Goal: Information Seeking & Learning: Learn about a topic

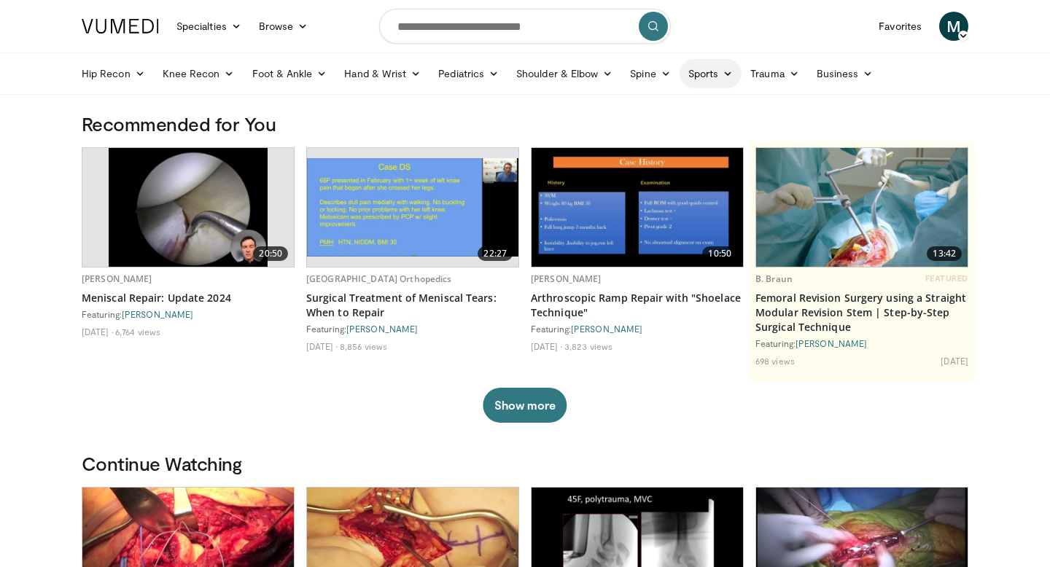
click at [719, 74] on link "Sports" at bounding box center [710, 73] width 63 height 29
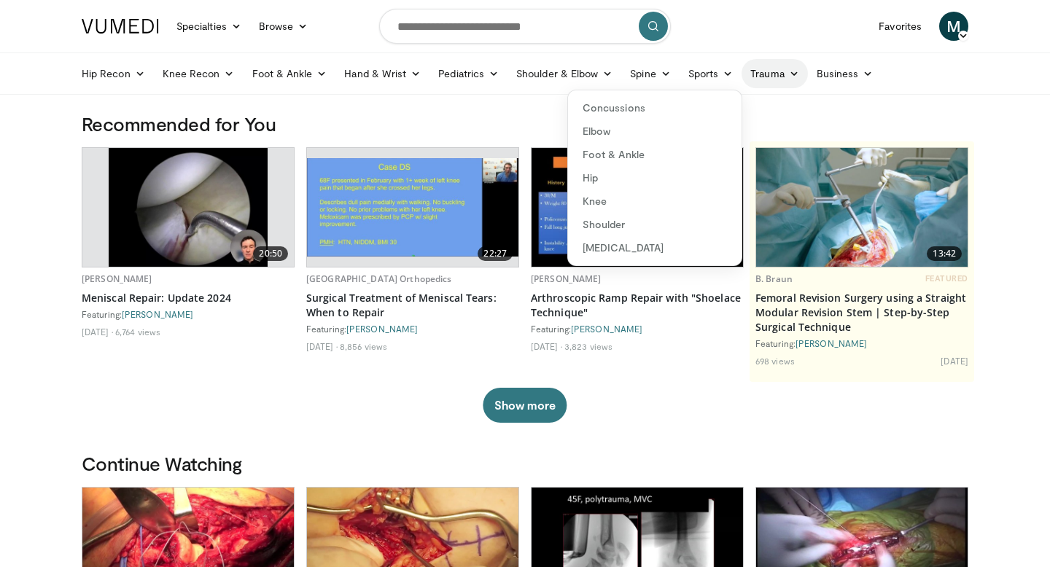
click at [776, 77] on link "Trauma" at bounding box center [774, 73] width 66 height 29
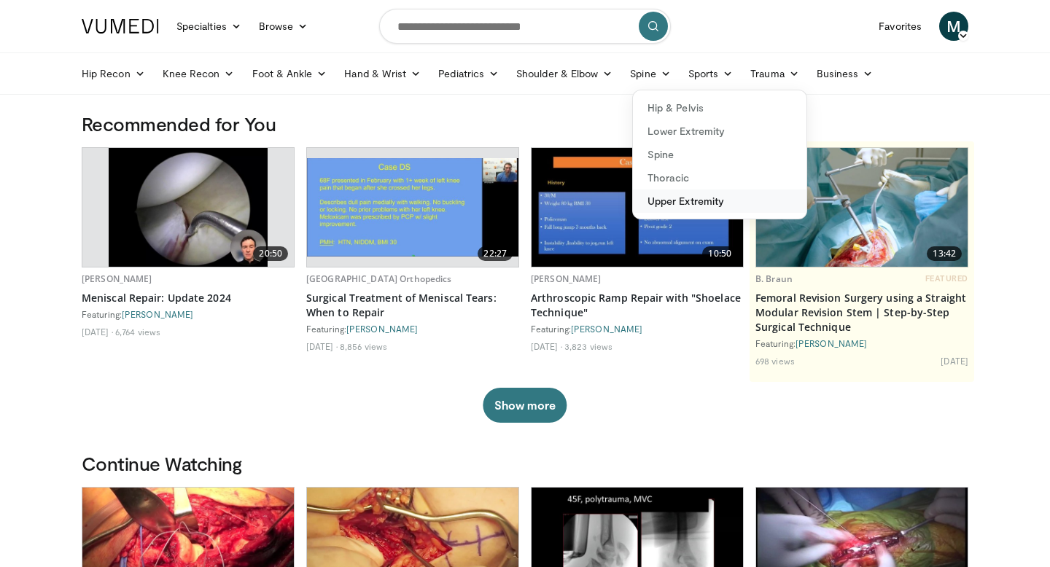
click at [681, 205] on link "Upper Extremity" at bounding box center [719, 201] width 173 height 23
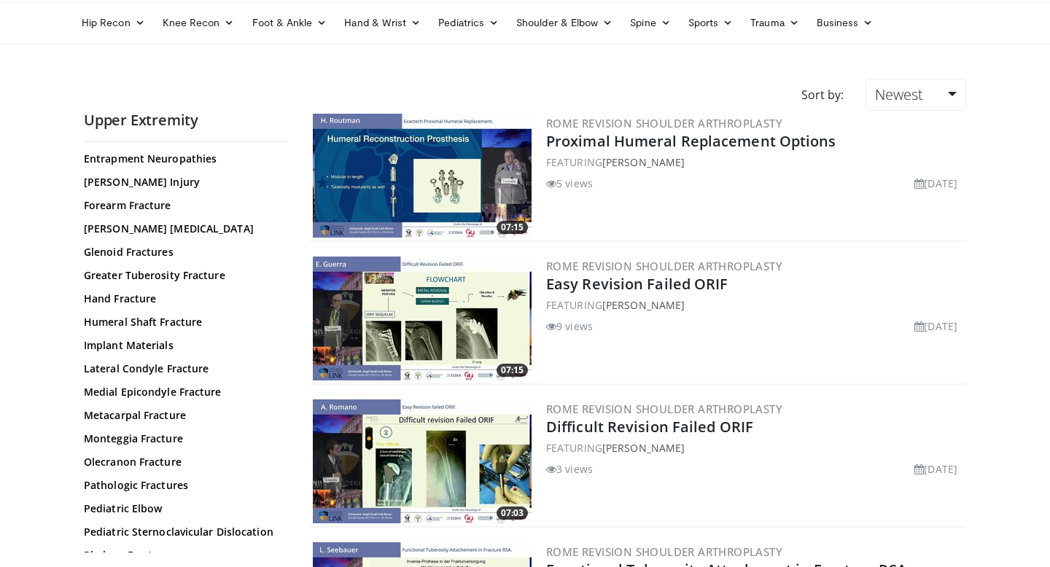
scroll to position [243, 0]
click at [149, 367] on link "Lateral Condyle Fracture" at bounding box center [182, 367] width 197 height 15
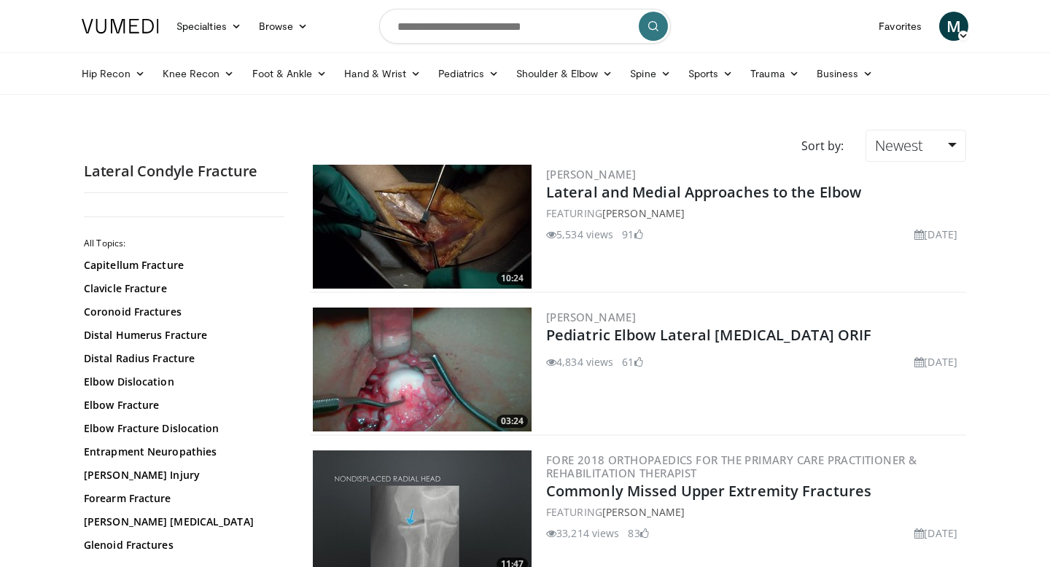
click at [452, 380] on img at bounding box center [422, 370] width 219 height 124
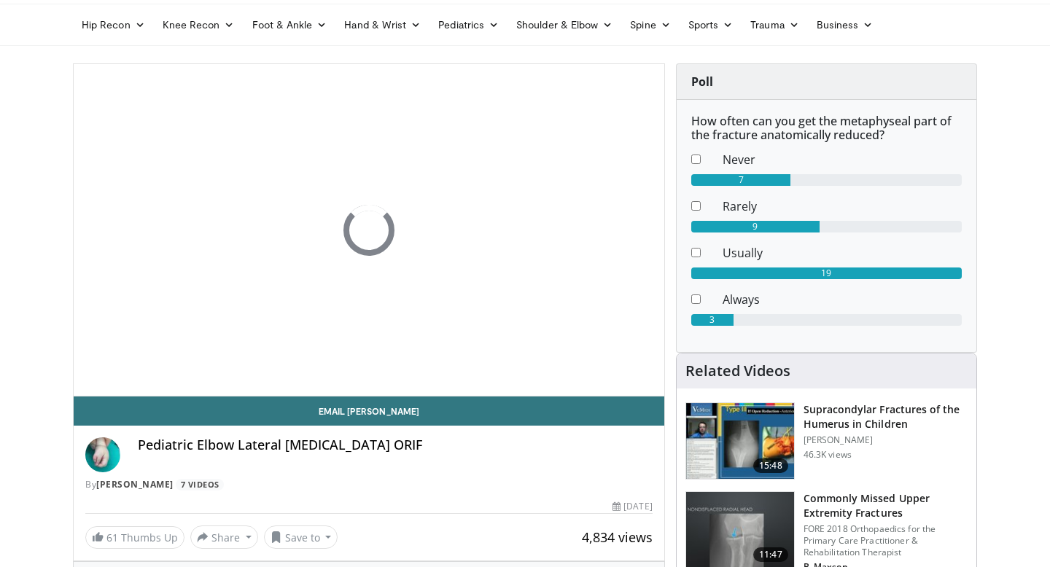
scroll to position [57, 0]
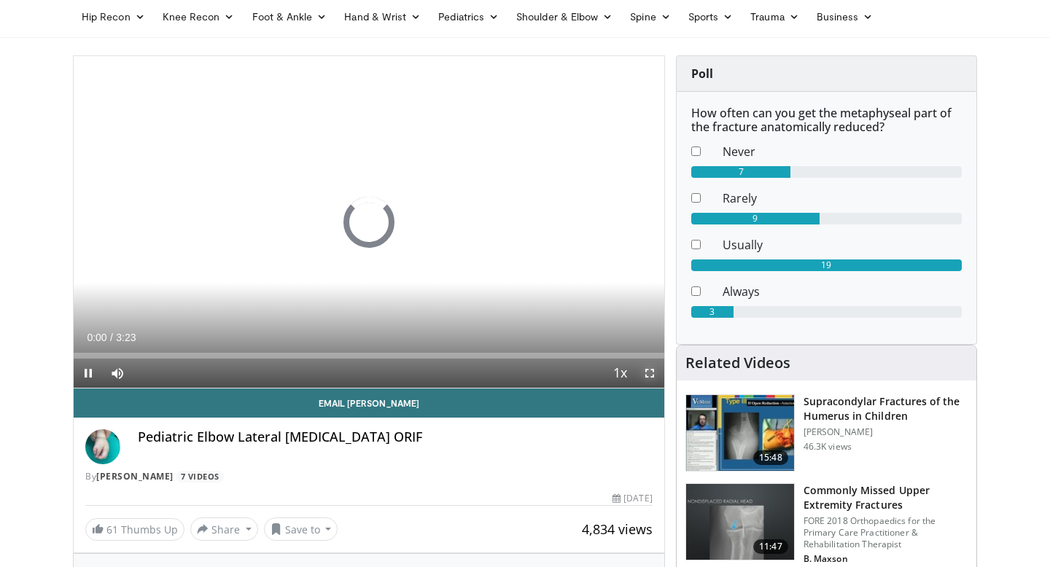
click at [648, 372] on span "Video Player" at bounding box center [649, 373] width 29 height 29
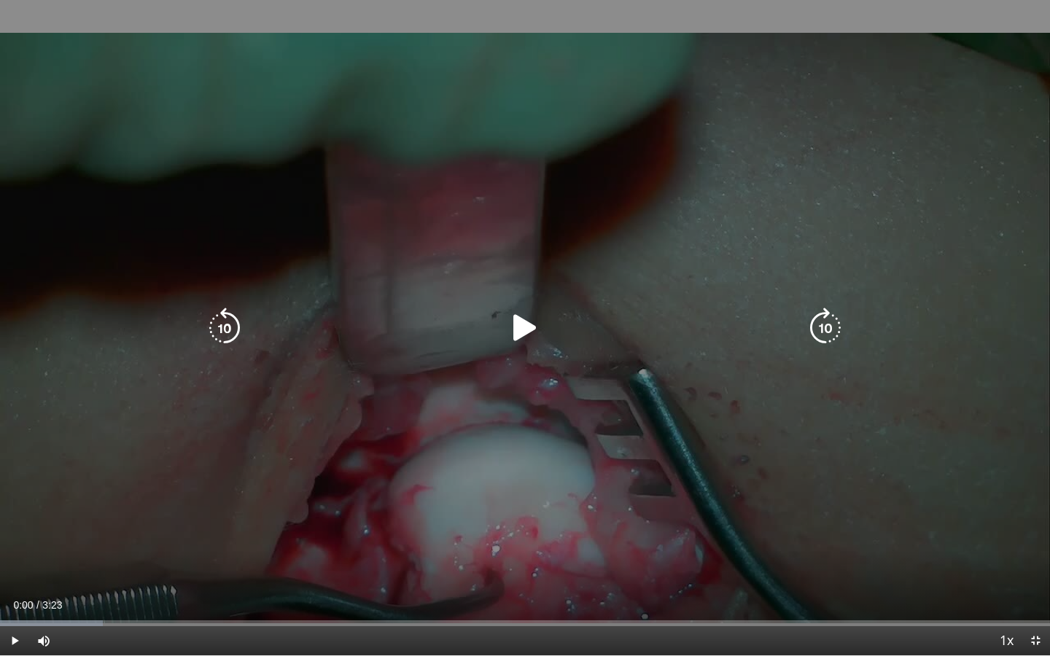
click at [542, 334] on icon "Video Player" at bounding box center [524, 328] width 41 height 41
click at [460, 431] on div "10 seconds Tap to unmute" at bounding box center [525, 327] width 1050 height 655
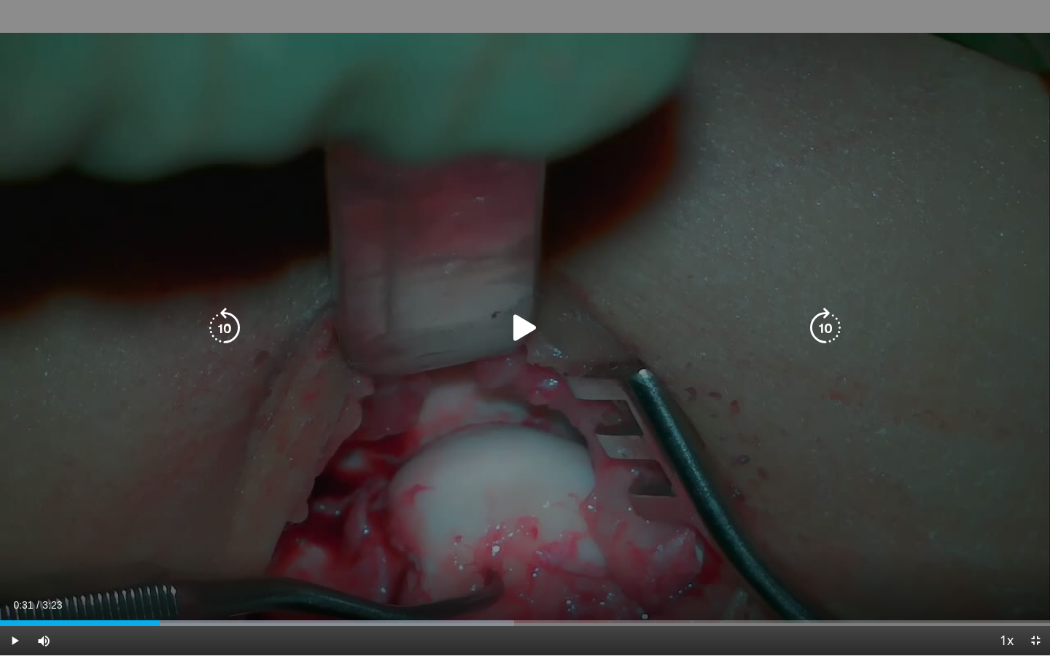
click at [512, 369] on div "10 seconds Tap to unmute" at bounding box center [525, 327] width 1050 height 655
click at [486, 317] on div "Video Player" at bounding box center [525, 327] width 630 height 29
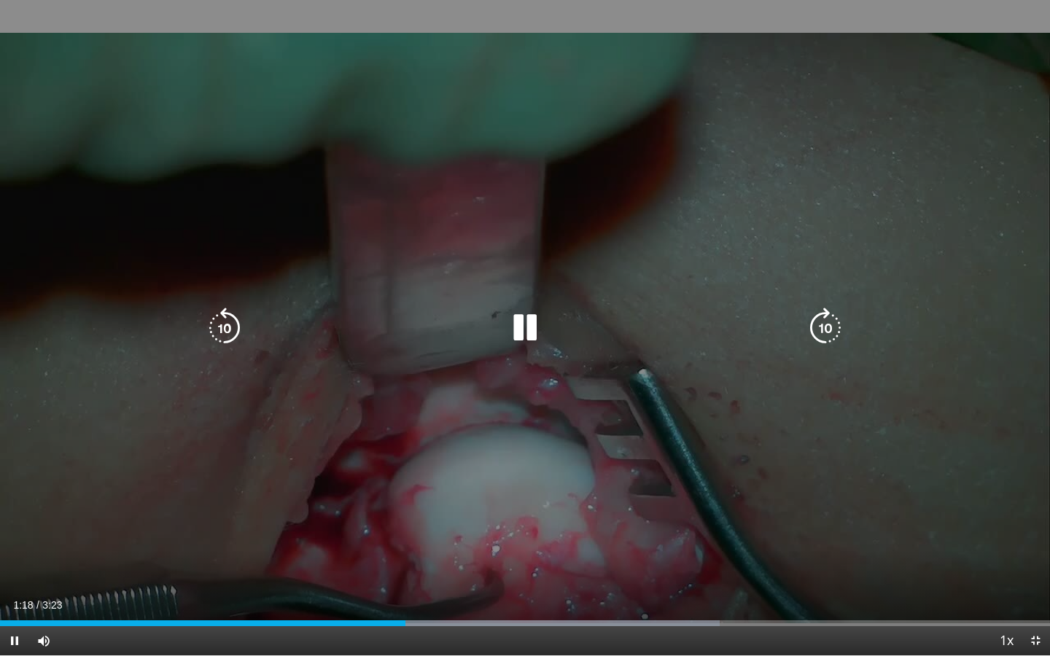
click at [629, 430] on div "20 seconds Tap to unmute" at bounding box center [525, 327] width 1050 height 655
click at [537, 329] on icon "Video Player" at bounding box center [524, 328] width 41 height 41
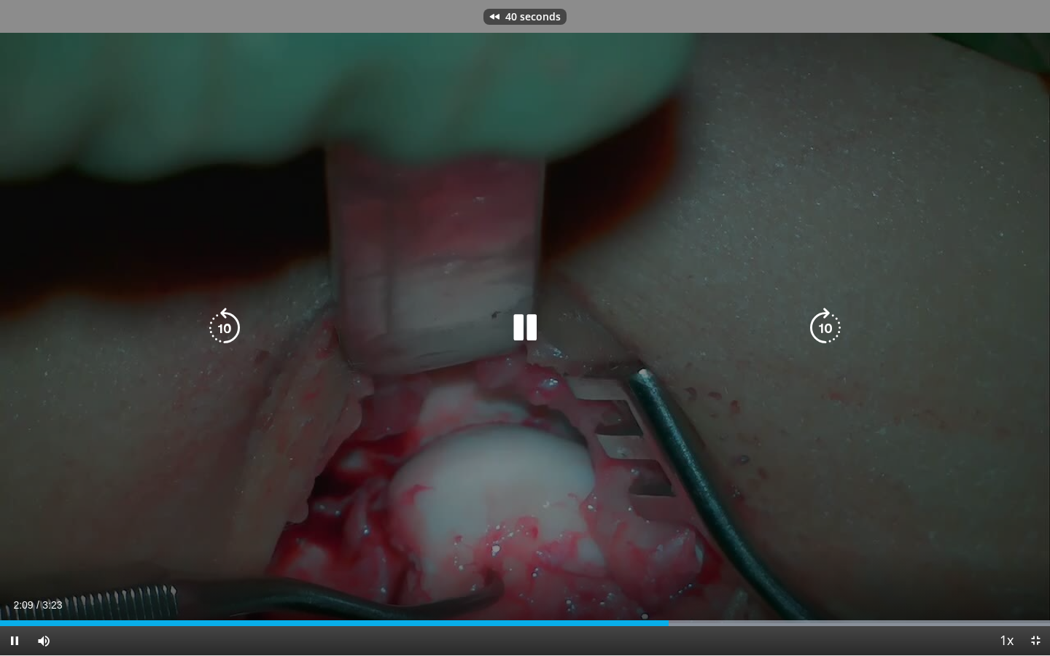
click at [558, 496] on div "40 seconds Tap to unmute" at bounding box center [525, 327] width 1050 height 655
click at [507, 367] on div "40 seconds Tap to unmute" at bounding box center [525, 327] width 1050 height 655
click at [507, 367] on div "10 seconds Tap to unmute" at bounding box center [525, 327] width 1050 height 655
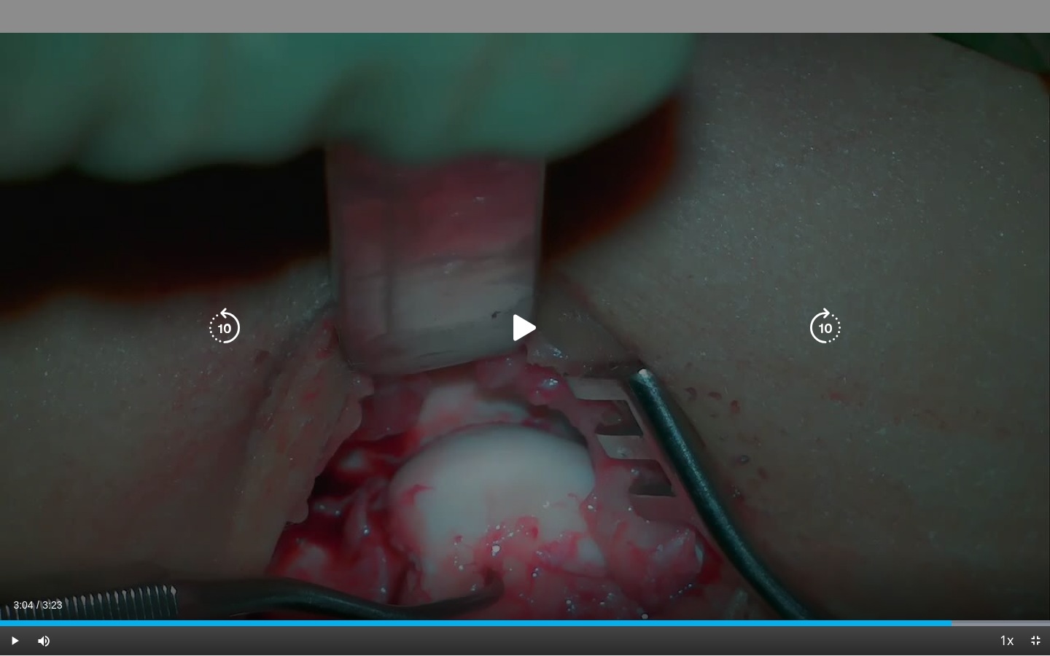
click at [591, 437] on div "10 seconds Tap to unmute" at bounding box center [525, 327] width 1050 height 655
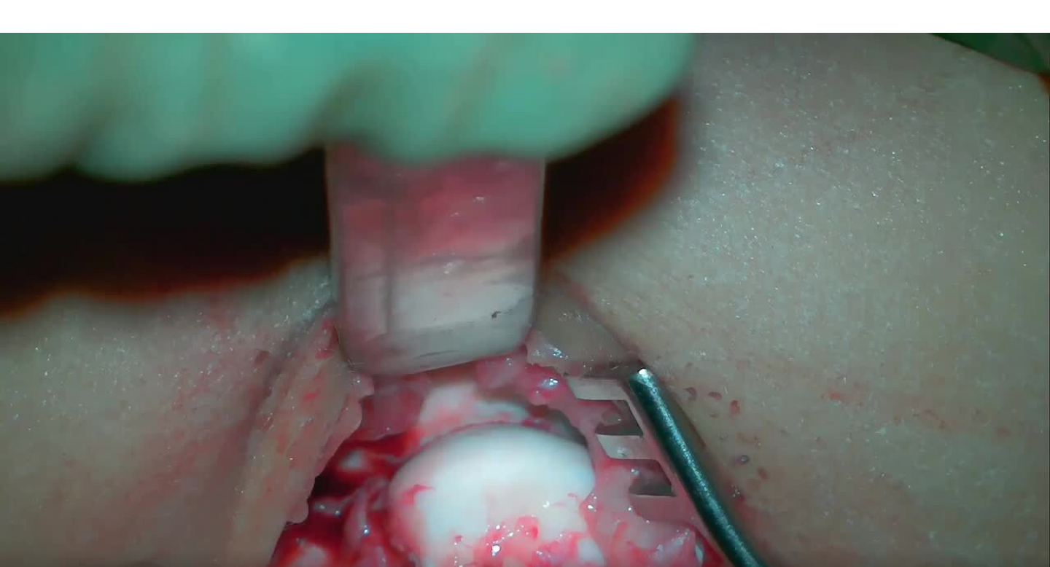
scroll to position [297, 0]
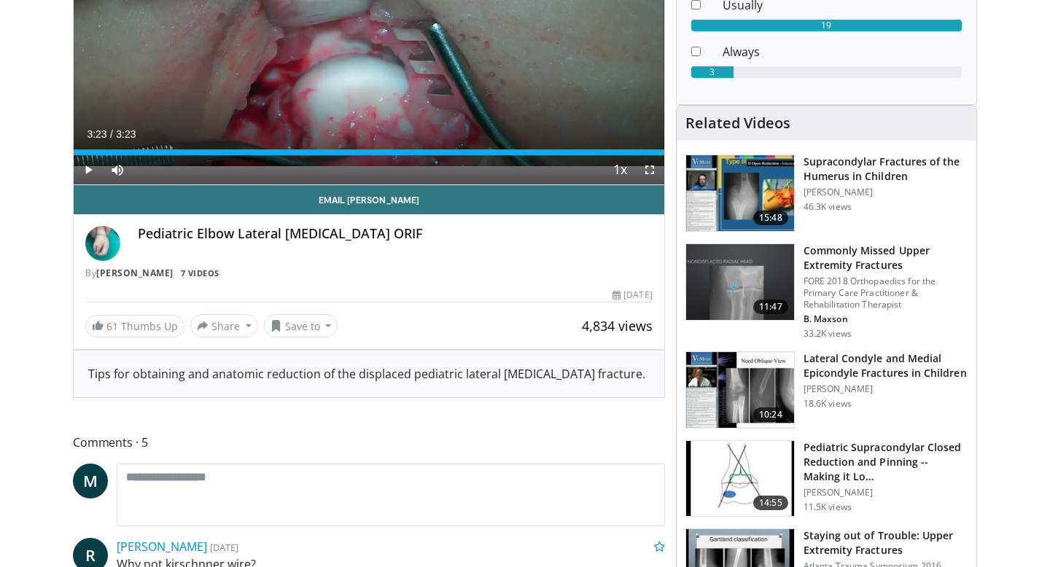
click at [741, 366] on img at bounding box center [740, 390] width 108 height 76
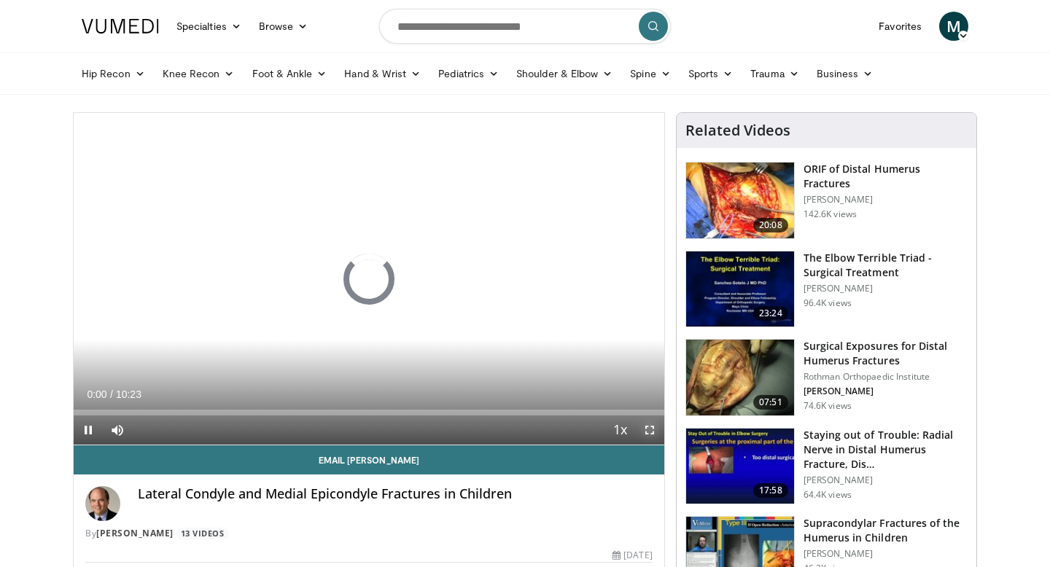
click at [655, 429] on span "Video Player" at bounding box center [649, 429] width 29 height 29
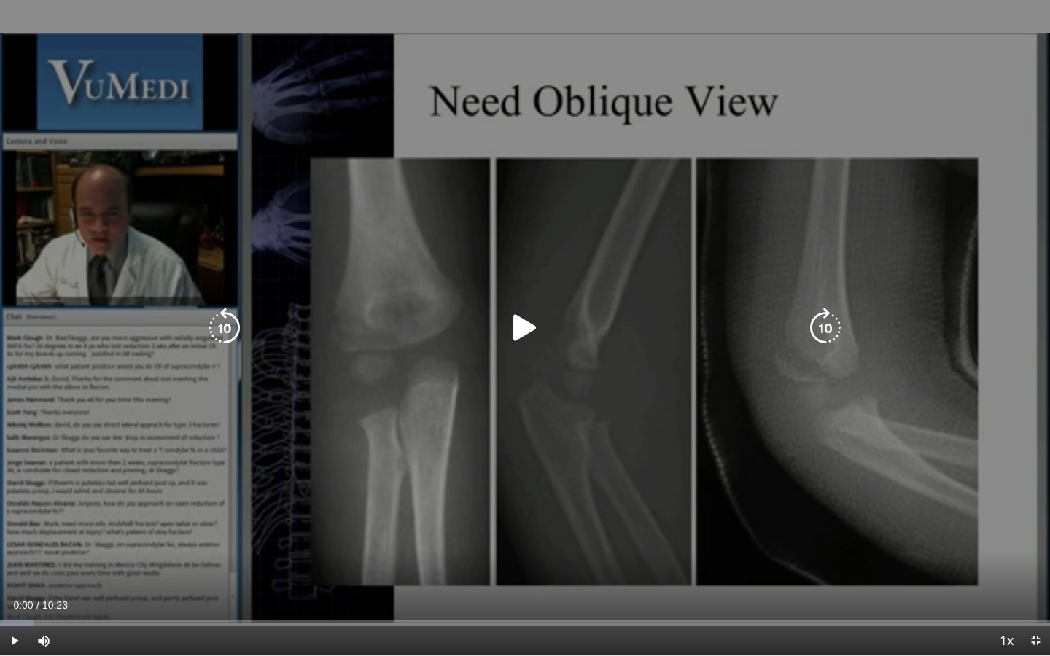
click at [609, 349] on div "10 seconds Tap to unmute" at bounding box center [525, 327] width 1050 height 655
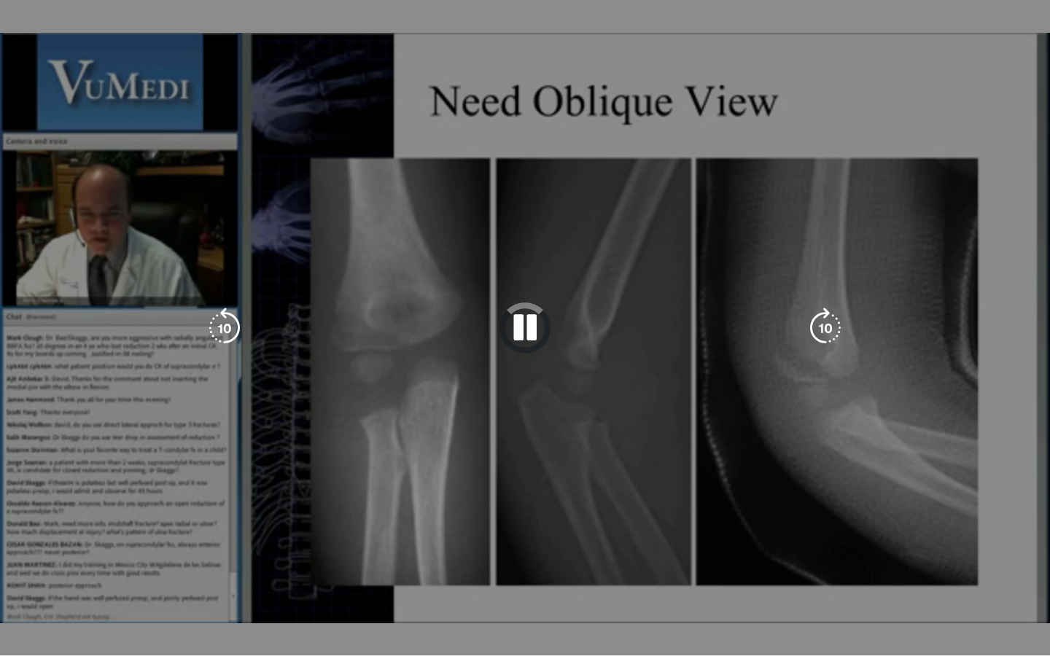
click at [609, 349] on div "10 seconds Tap to unmute" at bounding box center [525, 327] width 1050 height 655
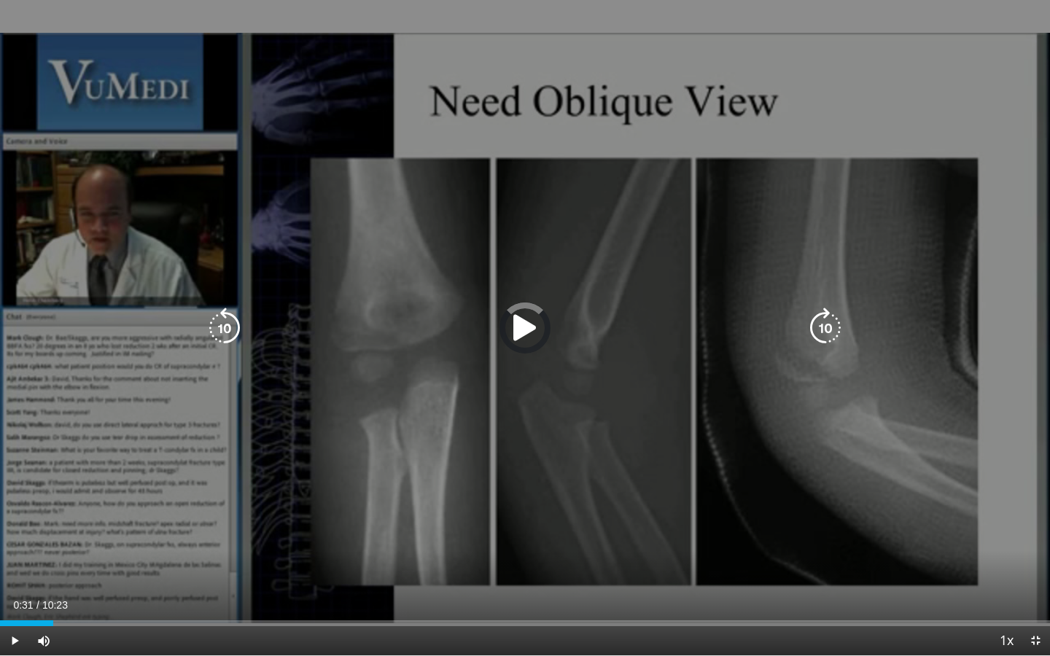
click at [609, 349] on div "10 seconds Tap to unmute" at bounding box center [525, 327] width 1050 height 655
click at [580, 483] on div "10 seconds Tap to unmute" at bounding box center [525, 327] width 1050 height 655
click at [621, 469] on div "10 seconds Tap to unmute" at bounding box center [525, 327] width 1050 height 655
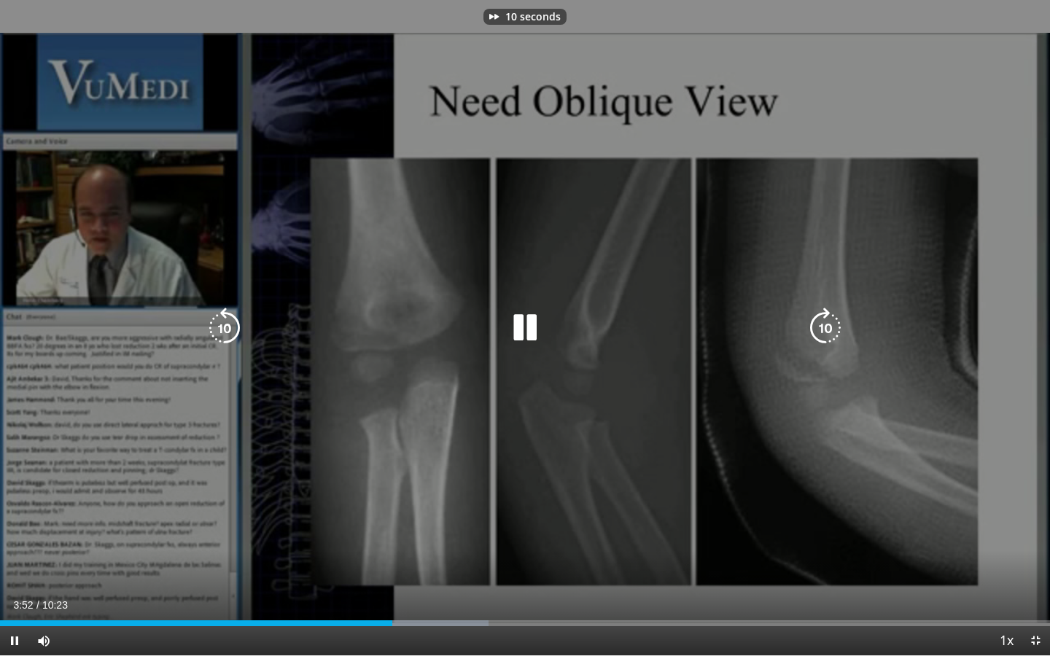
click at [628, 469] on div "10 seconds Tap to unmute" at bounding box center [525, 327] width 1050 height 655
click at [648, 448] on div "10 seconds Tap to unmute" at bounding box center [525, 327] width 1050 height 655
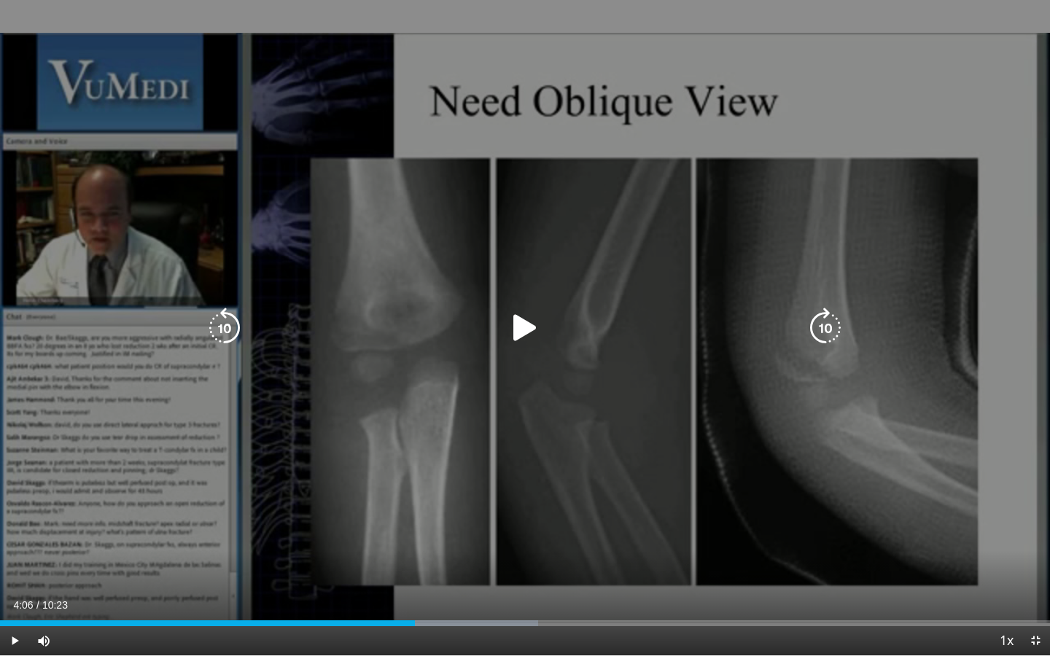
click at [841, 485] on div "10 seconds Tap to unmute" at bounding box center [525, 327] width 1050 height 655
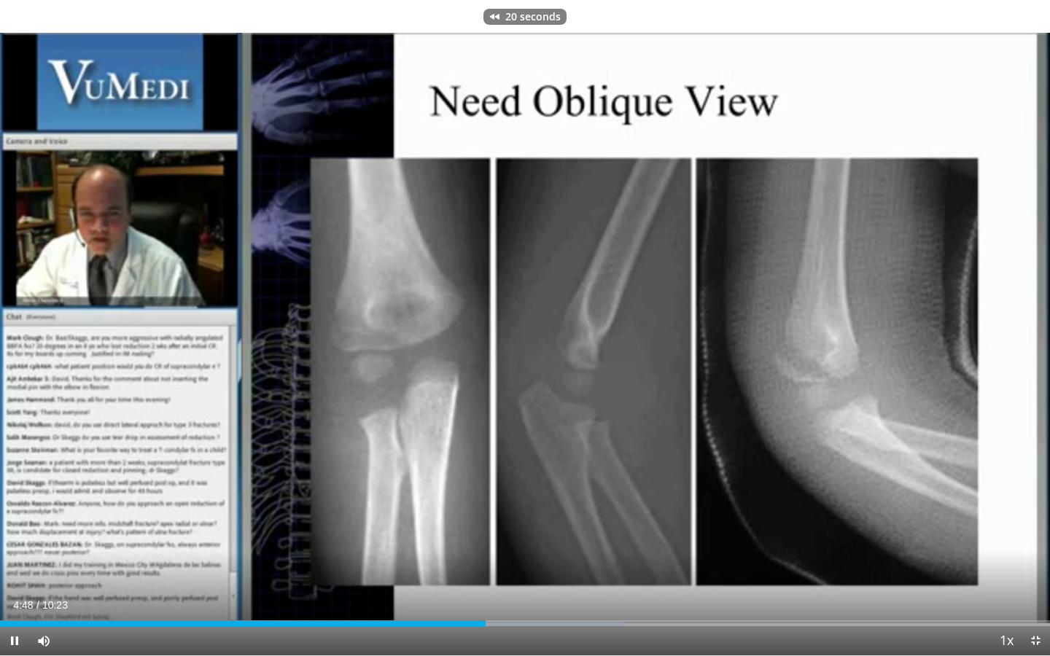
click at [540, 566] on div "20 seconds Tap to unmute" at bounding box center [525, 327] width 1050 height 655
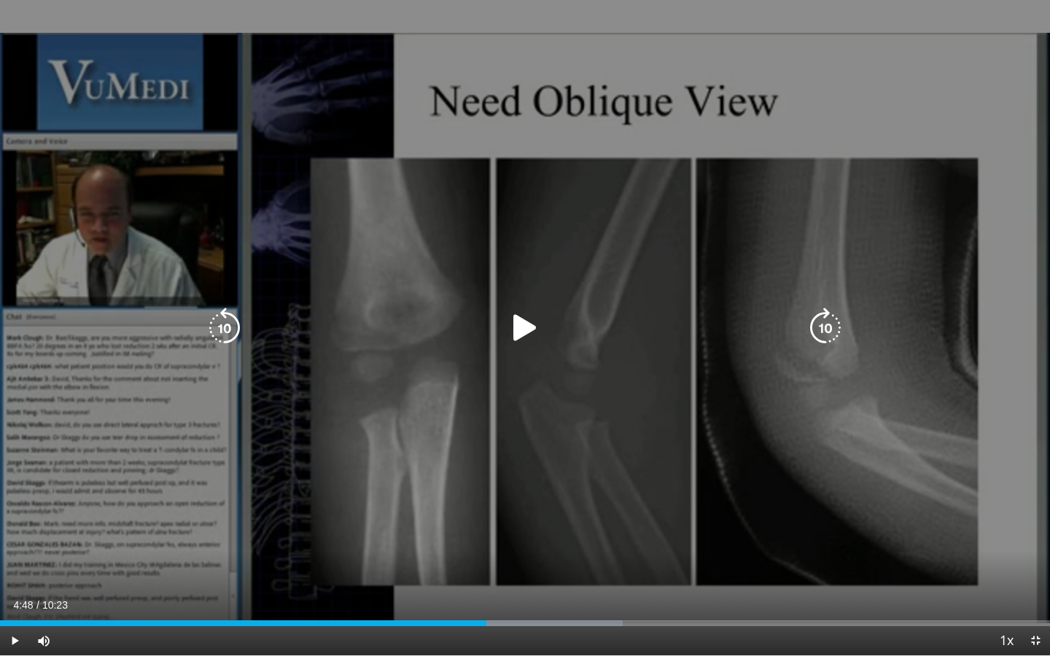
click at [585, 542] on div "20 seconds Tap to unmute" at bounding box center [525, 327] width 1050 height 655
click at [541, 478] on div "10 seconds Tap to unmute" at bounding box center [525, 327] width 1050 height 655
